Goal: Transaction & Acquisition: Purchase product/service

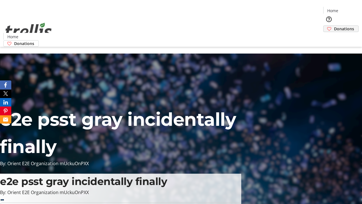
click at [334, 26] on span "Donations" at bounding box center [344, 29] width 20 height 6
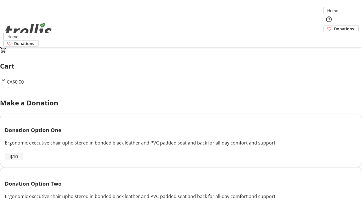
click at [18, 160] on span "$10" at bounding box center [14, 156] width 8 height 7
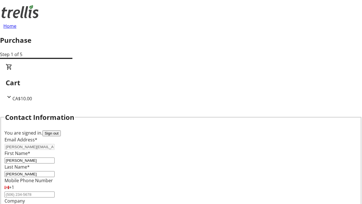
select select "CA"
type input "[STREET_ADDRESS][PERSON_NAME]"
type input "Kelowna"
select select "BC"
type input "Kelowna"
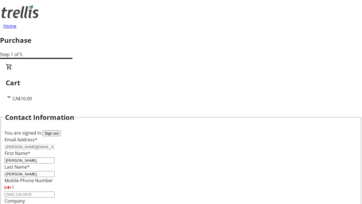
type input "V1Y 0C2"
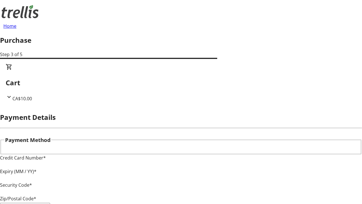
type input "V1Y 0C2"
